Goal: Information Seeking & Learning: Learn about a topic

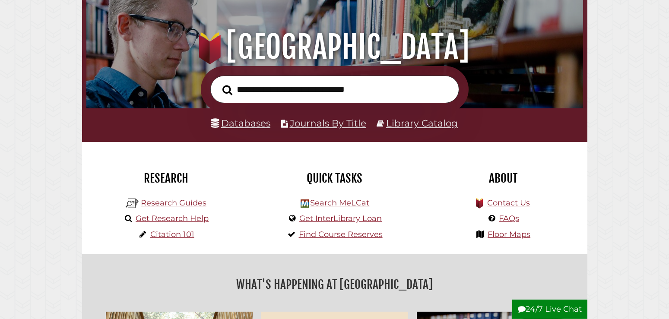
scroll to position [88, 0]
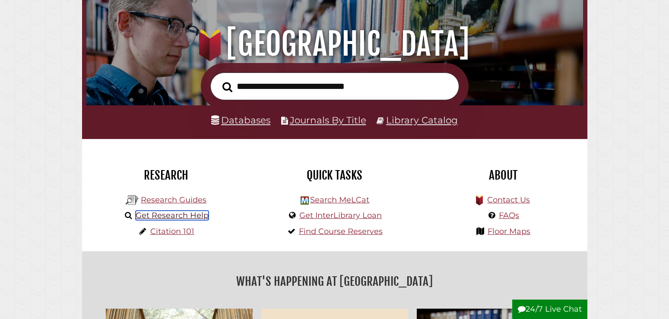
click at [178, 217] on link "Get Research Help" at bounding box center [172, 216] width 73 height 10
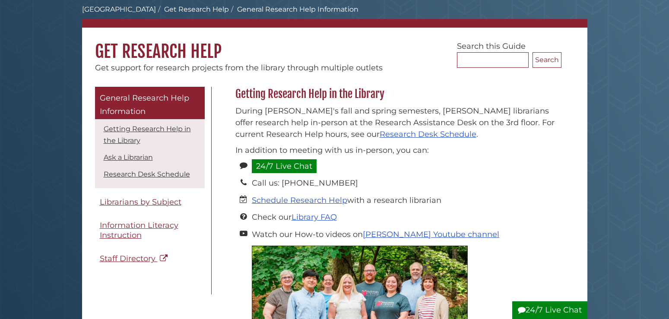
scroll to position [88, 0]
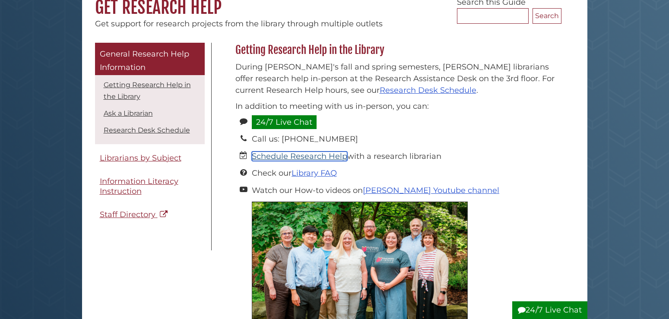
click at [280, 159] on link "Schedule Research Help" at bounding box center [300, 157] width 96 height 10
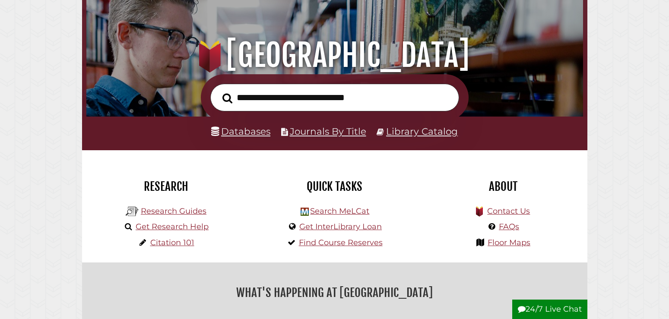
scroll to position [132, 0]
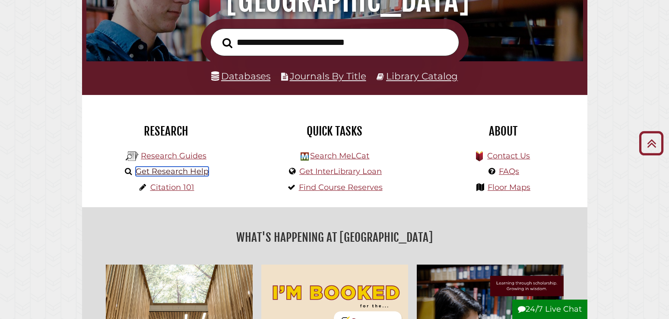
click at [182, 170] on link "Get Research Help" at bounding box center [172, 172] width 73 height 10
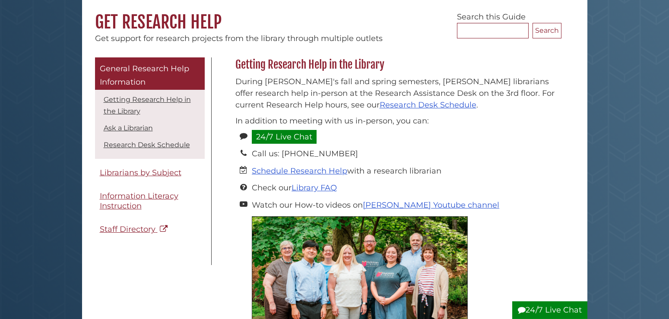
scroll to position [88, 0]
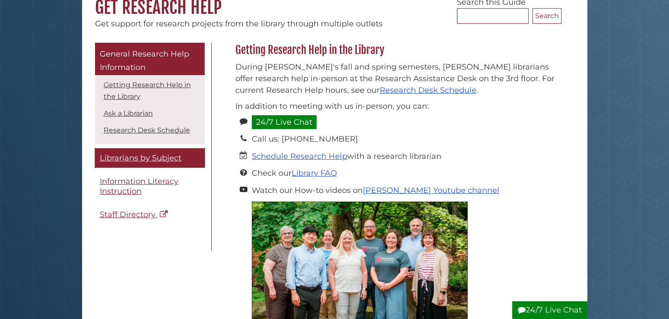
click at [164, 158] on span "Librarians by Subject" at bounding box center [141, 158] width 82 height 10
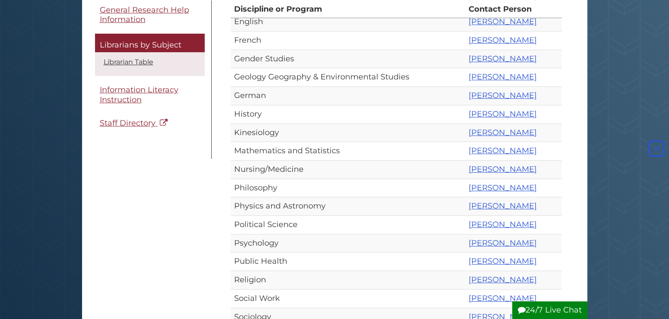
scroll to position [353, 0]
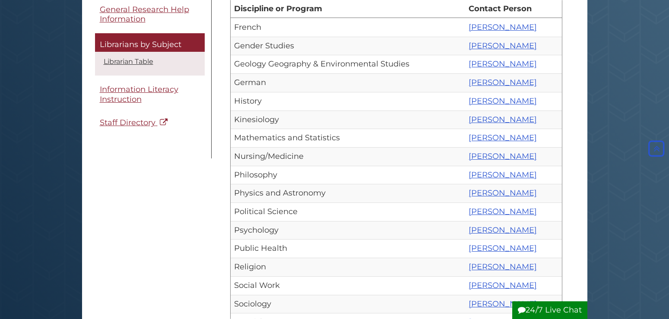
click at [467, 134] on td "Katherine Swart" at bounding box center [513, 138] width 97 height 19
click at [469, 139] on link "Katherine Swart" at bounding box center [503, 138] width 68 height 10
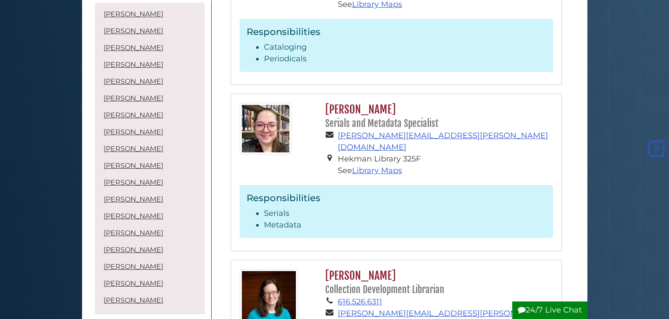
scroll to position [2866, 0]
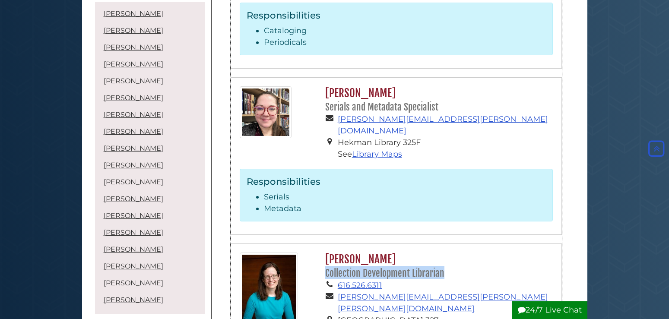
drag, startPoint x: 325, startPoint y: 112, endPoint x: 442, endPoint y: 112, distance: 116.7
click at [442, 253] on h2 "Katherine Swart Van Hof Collection Development Librarian" at bounding box center [437, 266] width 232 height 27
copy small "Collection Development Librarian"
drag, startPoint x: 384, startPoint y: 252, endPoint x: 305, endPoint y: 242, distance: 79.4
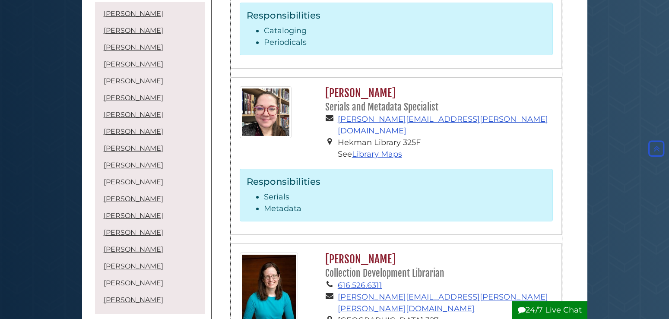
copy li "Business, Classics, Economics, Education, Mathematics & Statistics, and Politic…"
click at [322, 253] on div "Katherine Swart Van Hof Collection Development Librarian 616.526.6311 katherine…" at bounding box center [437, 298] width 245 height 90
click at [269, 253] on img at bounding box center [269, 289] width 58 height 73
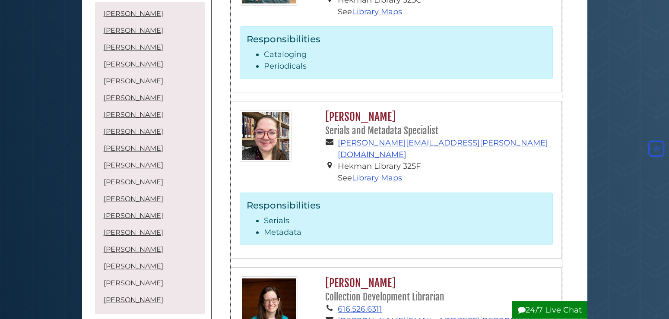
scroll to position [2910, 0]
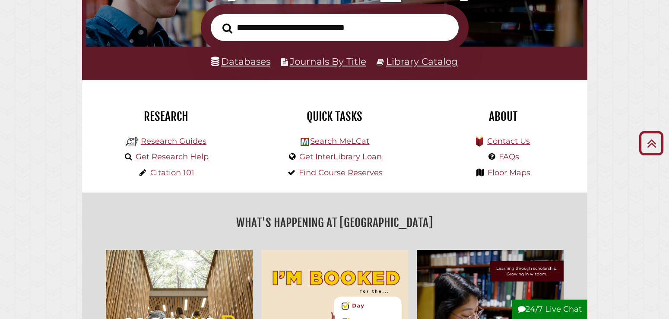
scroll to position [132, 0]
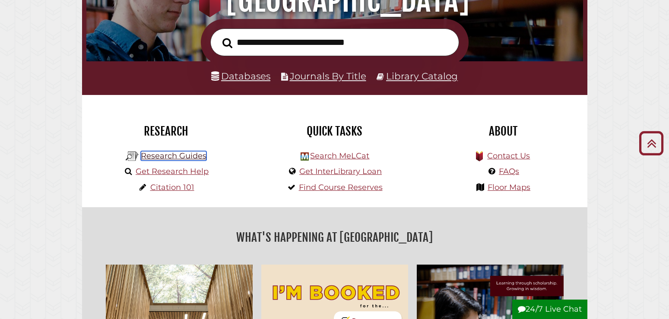
click at [177, 155] on link "Research Guides" at bounding box center [174, 156] width 66 height 10
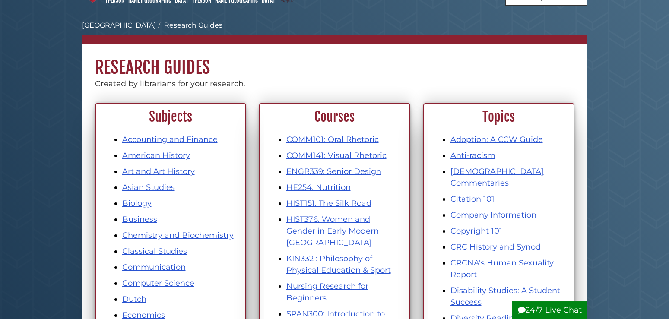
scroll to position [44, 0]
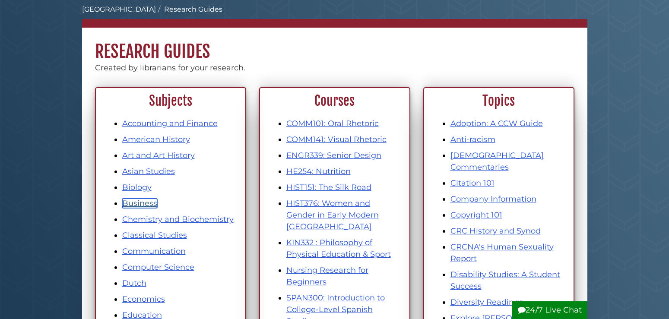
click at [147, 205] on link "Business" at bounding box center [139, 204] width 35 height 10
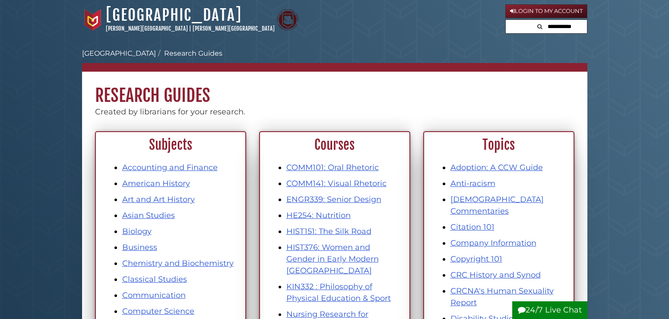
scroll to position [44, 0]
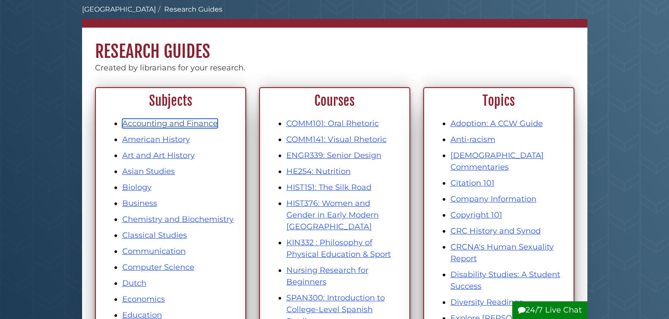
click at [150, 125] on link "Accounting and Finance" at bounding box center [170, 124] width 96 height 10
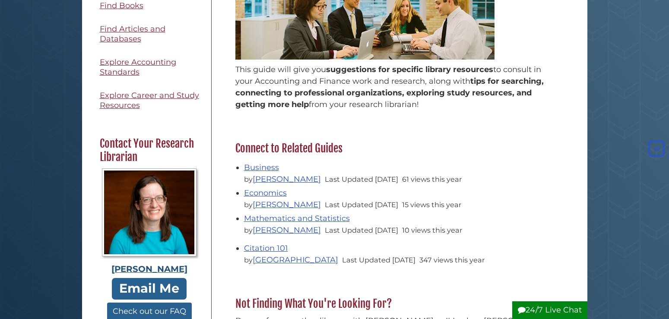
scroll to position [171, 0]
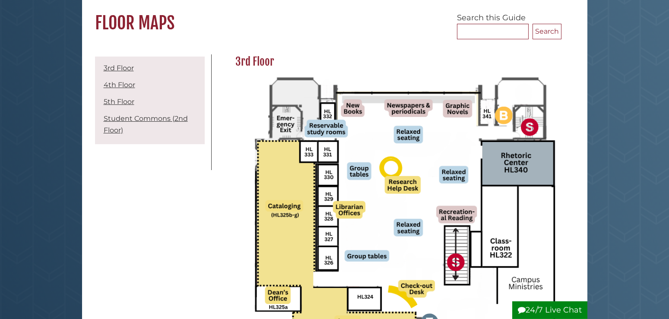
scroll to position [88, 0]
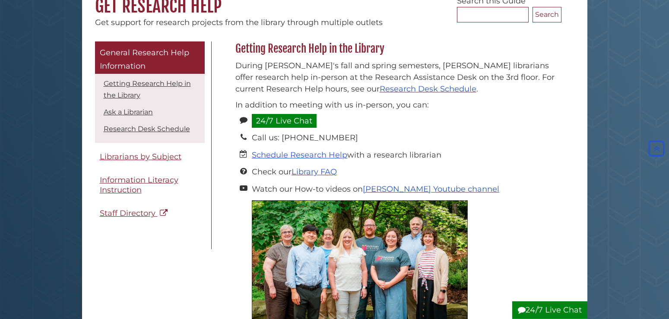
scroll to position [88, 0]
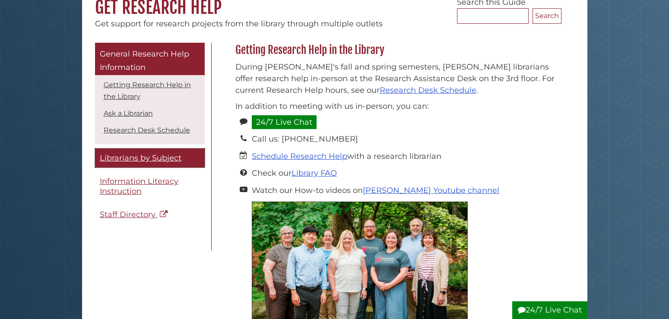
click at [158, 157] on span "Librarians by Subject" at bounding box center [141, 158] width 82 height 10
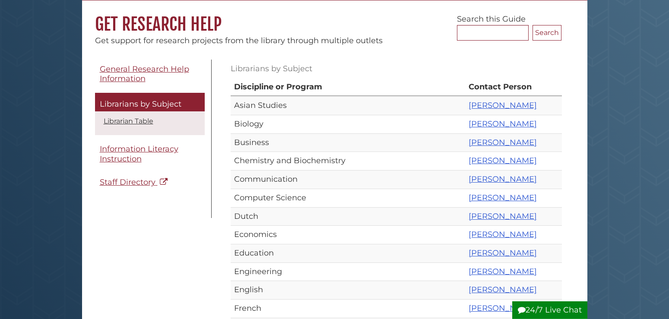
scroll to position [88, 0]
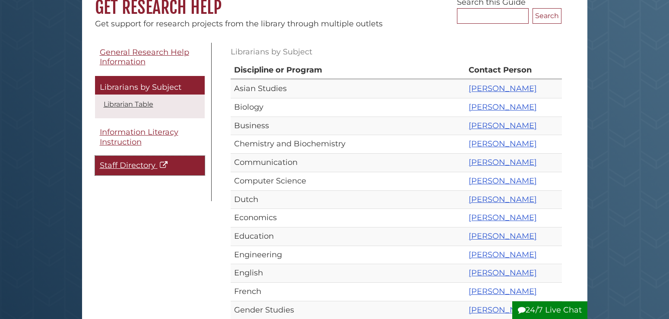
click at [137, 163] on span "Staff Directory" at bounding box center [128, 166] width 56 height 10
